Goal: Transaction & Acquisition: Book appointment/travel/reservation

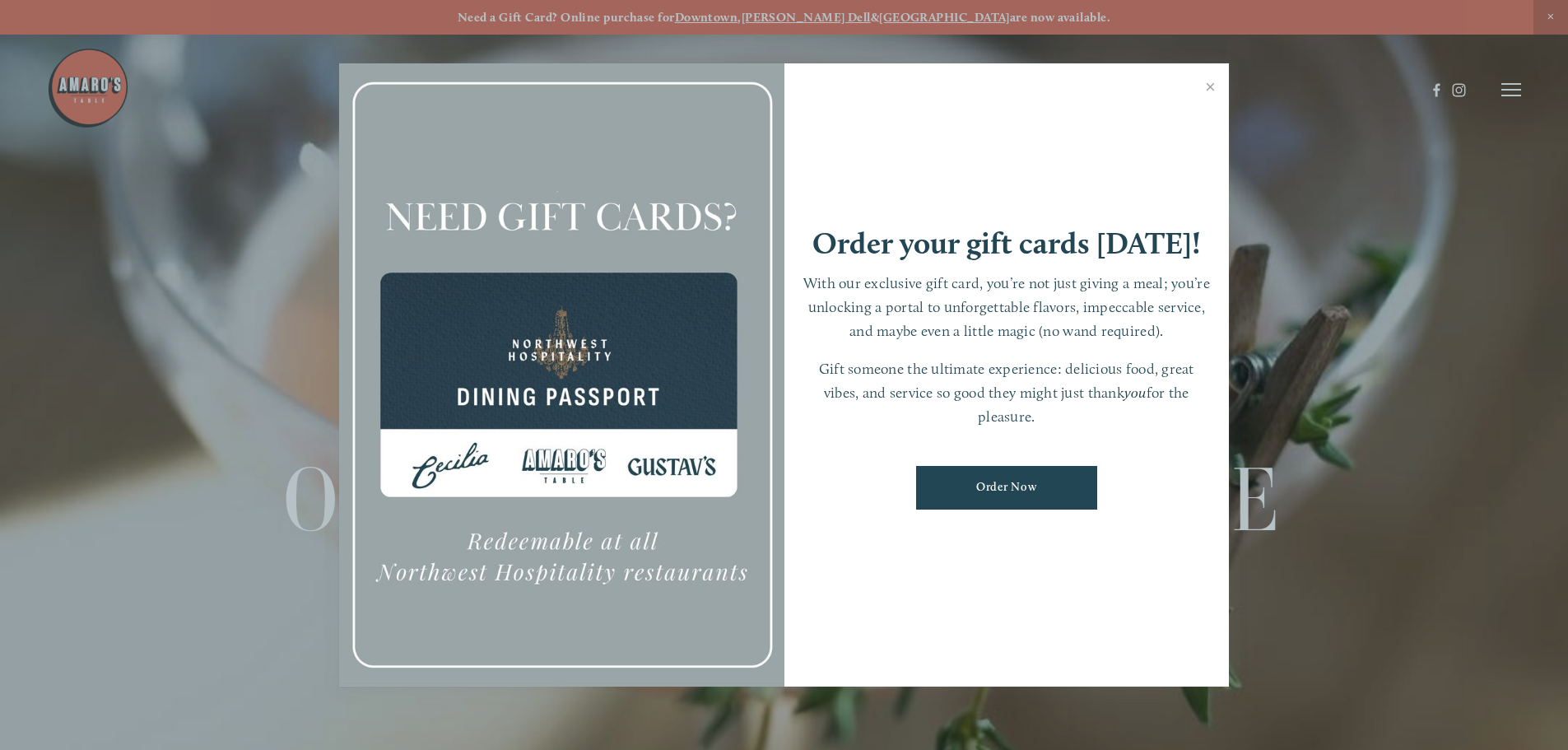
click at [1205, 83] on link "Close" at bounding box center [1210, 89] width 32 height 46
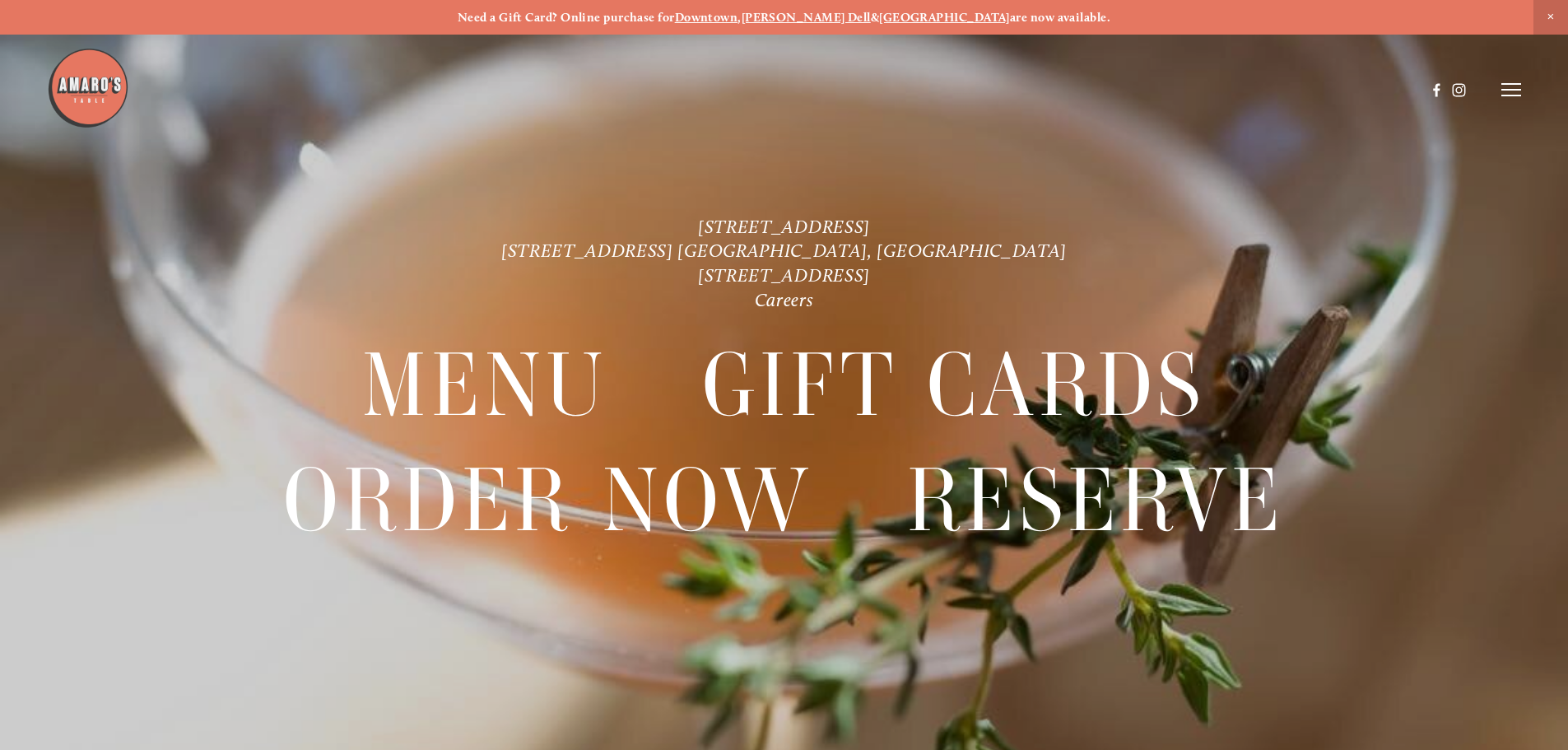
click at [1500, 91] on header "Menu Order Now Visit Gallery 0" at bounding box center [784, 90] width 1475 height 180
click at [1503, 90] on line at bounding box center [1511, 90] width 20 height 0
click at [1386, 85] on span "Reserve" at bounding box center [1391, 89] width 44 height 16
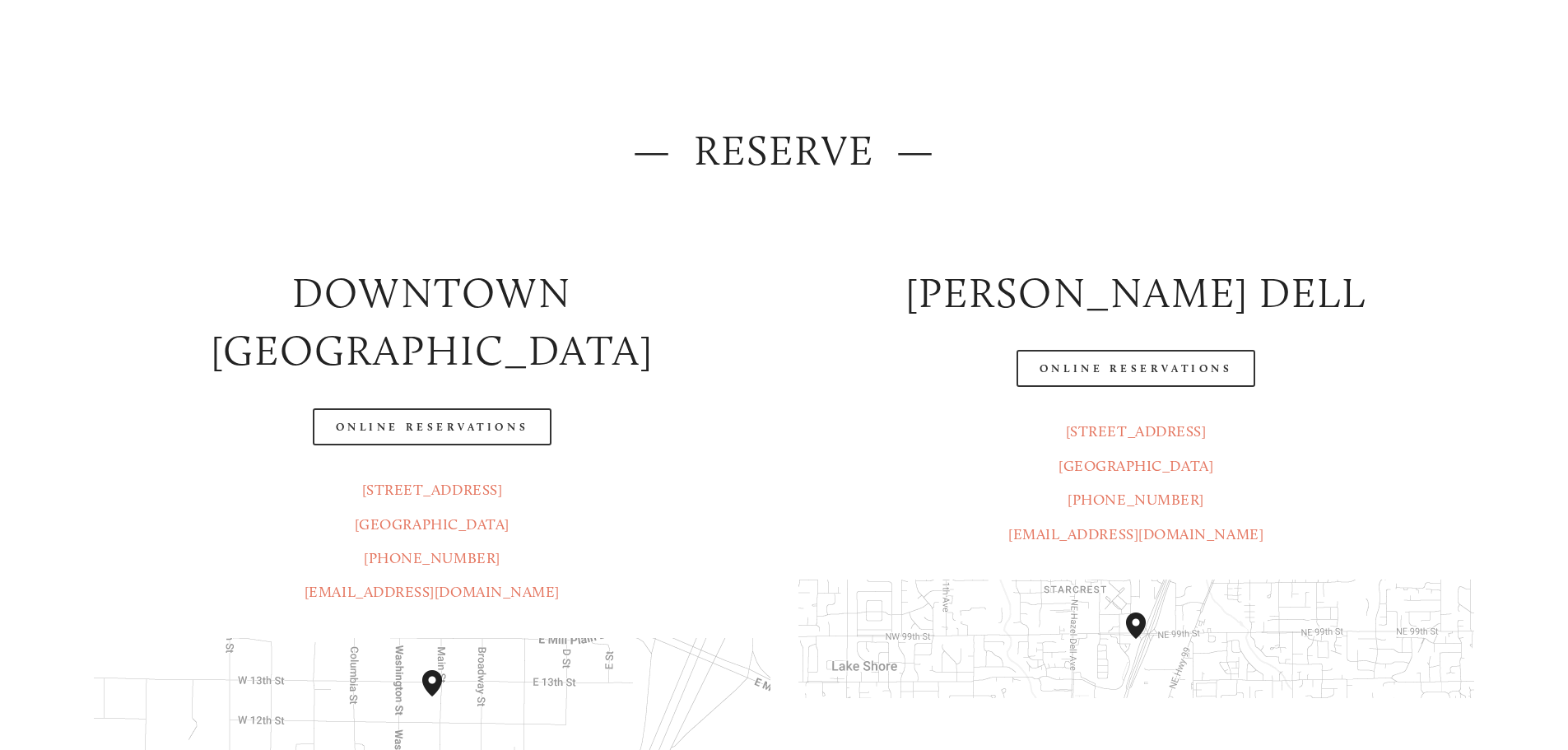
scroll to position [165, 0]
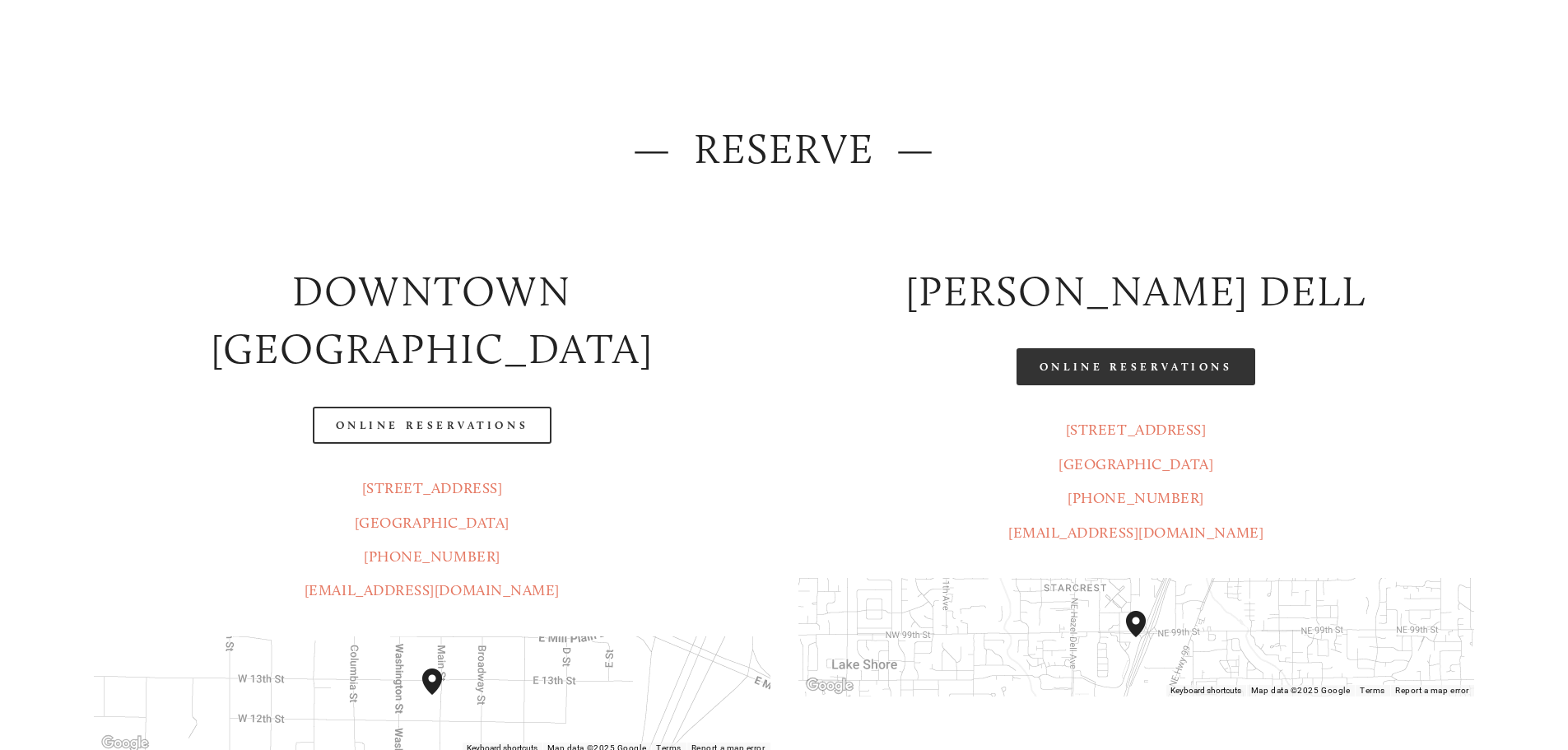
click at [1118, 375] on link "Online Reservations" at bounding box center [1136, 366] width 238 height 37
